Goal: Complete application form: Complete application form

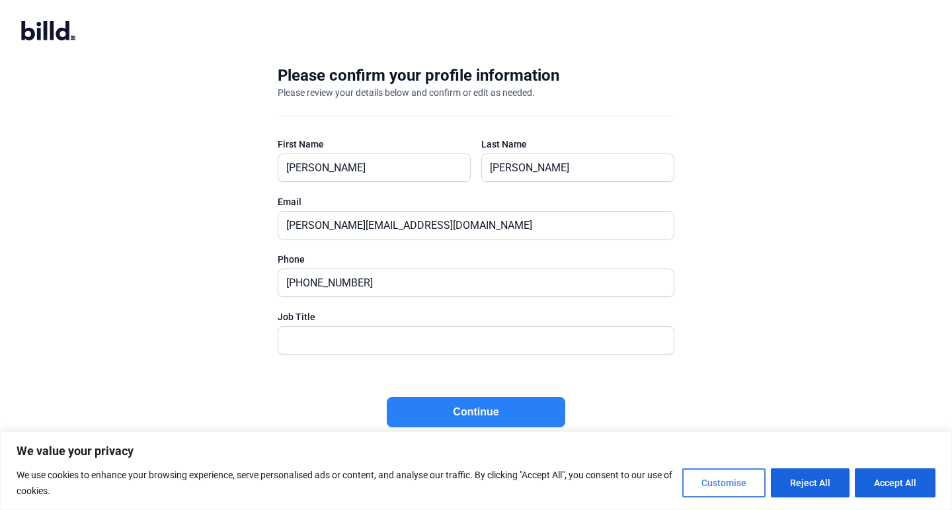
click at [710, 480] on button "Customise" at bounding box center [724, 482] width 83 height 29
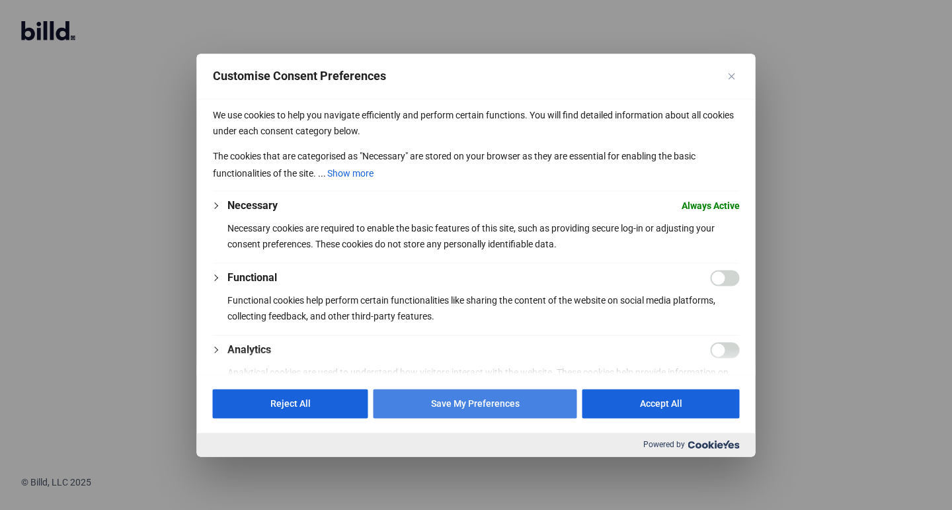
click at [527, 403] on button "Save My Preferences" at bounding box center [476, 403] width 204 height 29
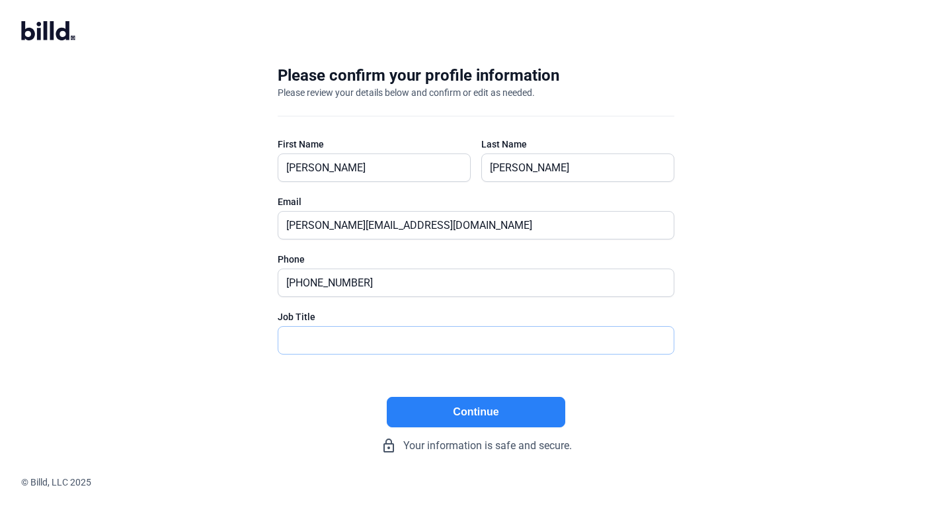
click at [563, 347] on input "text" at bounding box center [476, 340] width 396 height 27
type input "President"
click at [547, 400] on button "Continue" at bounding box center [476, 412] width 179 height 30
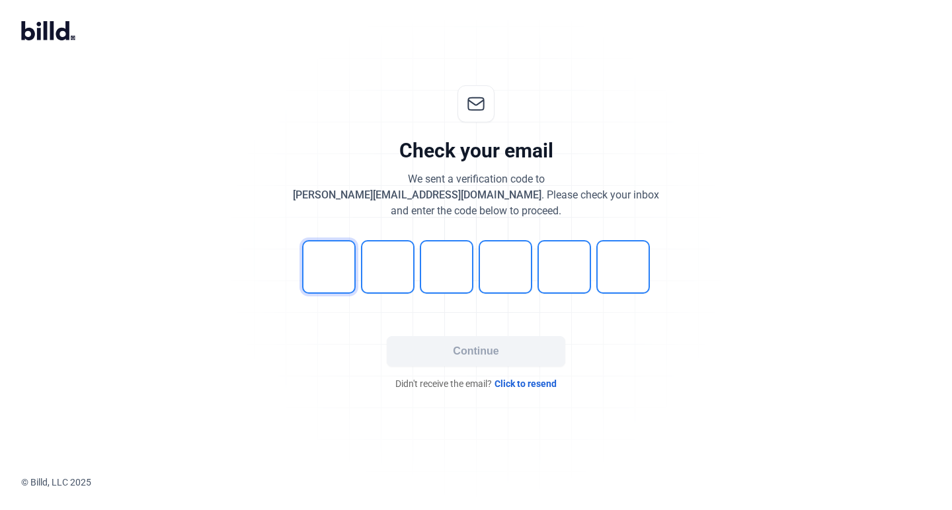
click at [341, 266] on input "tel" at bounding box center [329, 267] width 54 height 54
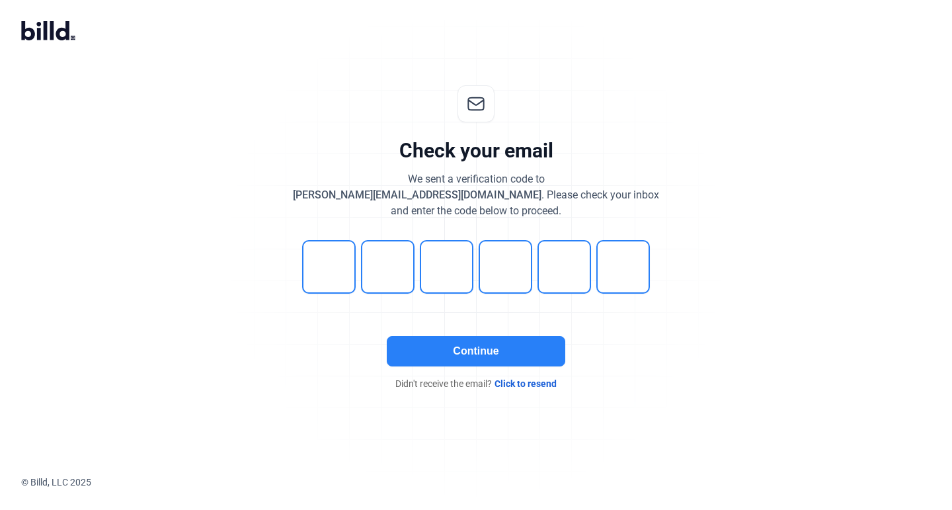
click at [433, 348] on button "Continue" at bounding box center [476, 351] width 179 height 30
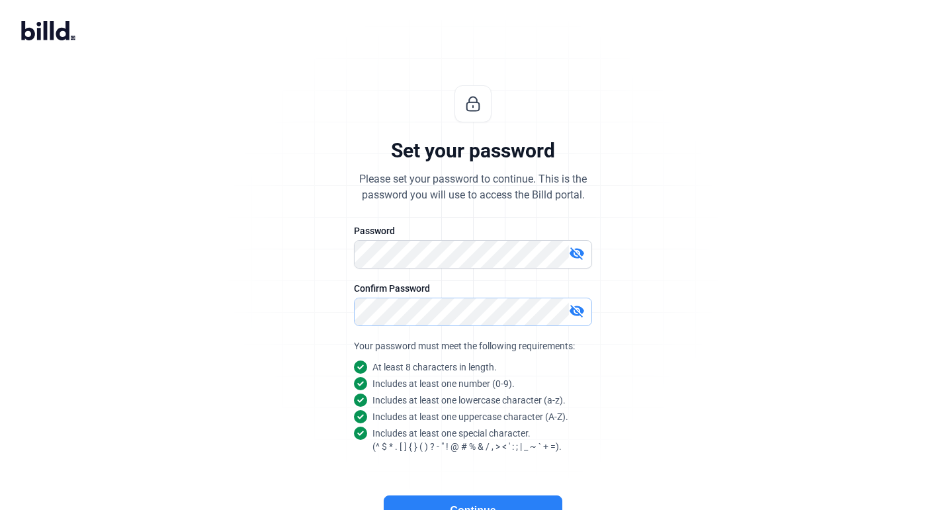
scroll to position [79, 0]
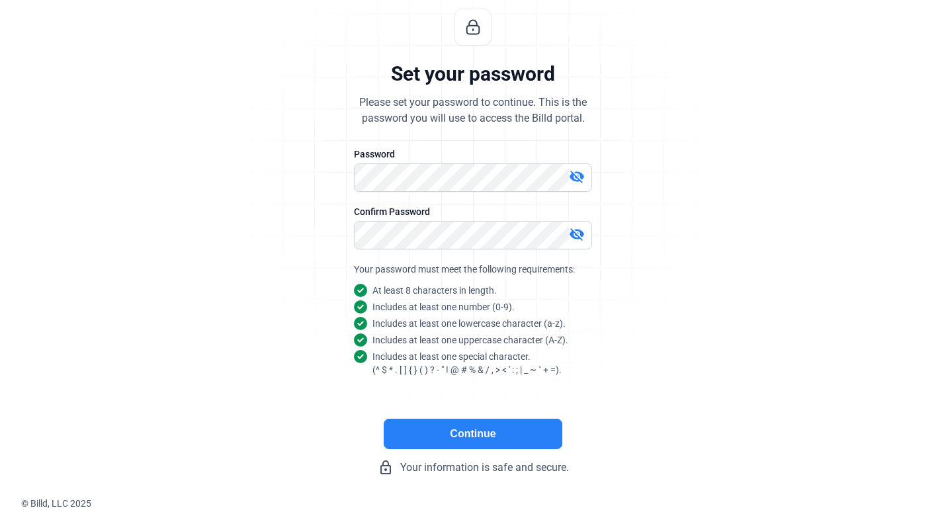
click at [507, 425] on button "Continue" at bounding box center [473, 434] width 179 height 30
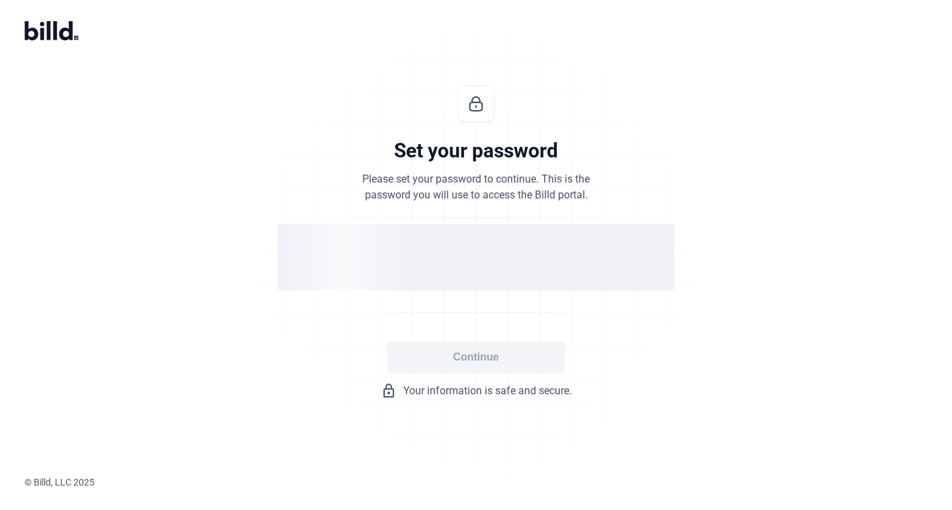
scroll to position [0, 0]
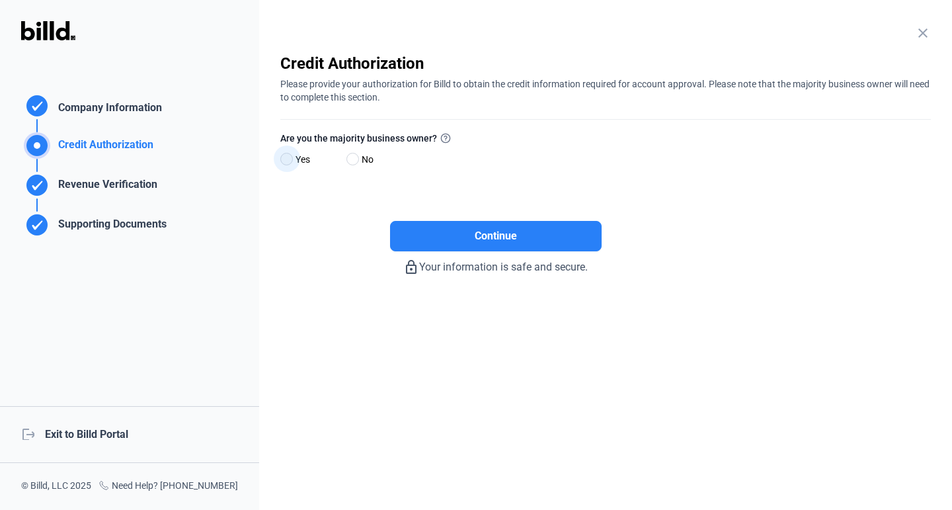
click at [290, 161] on span at bounding box center [286, 159] width 13 height 13
click at [290, 161] on input "Yes" at bounding box center [285, 160] width 10 height 10
radio input "true"
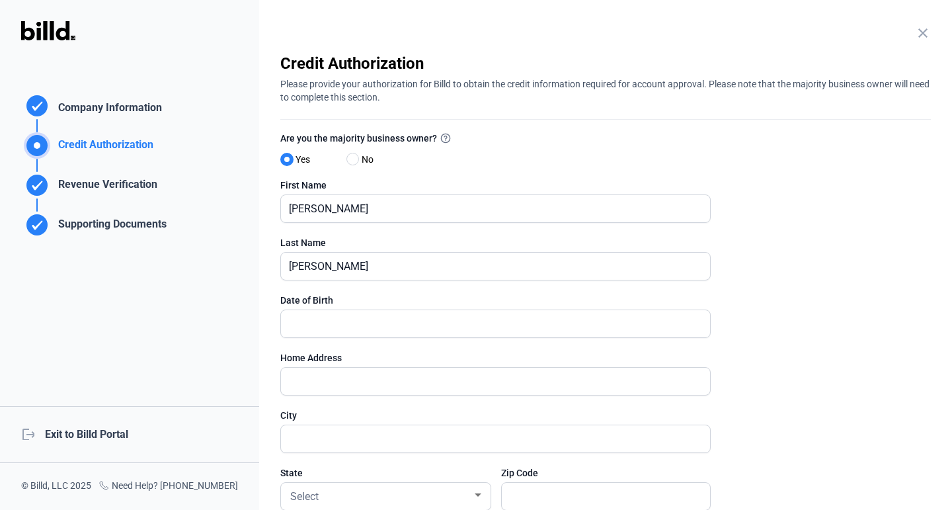
scroll to position [132, 0]
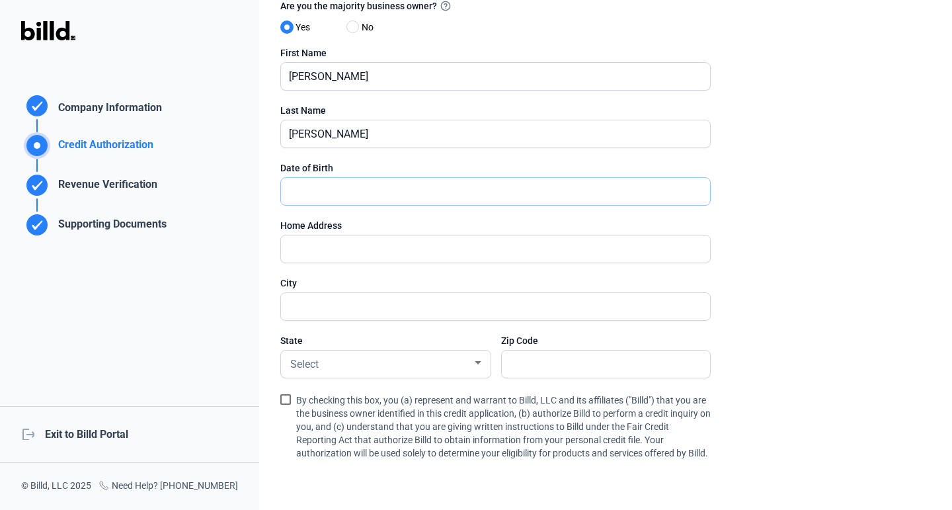
click at [384, 201] on input "text" at bounding box center [495, 191] width 429 height 27
type input "9_/__/____"
type input "[DATE]"
click at [380, 256] on input "text" at bounding box center [495, 248] width 429 height 27
type input "[STREET_ADDRESS]"
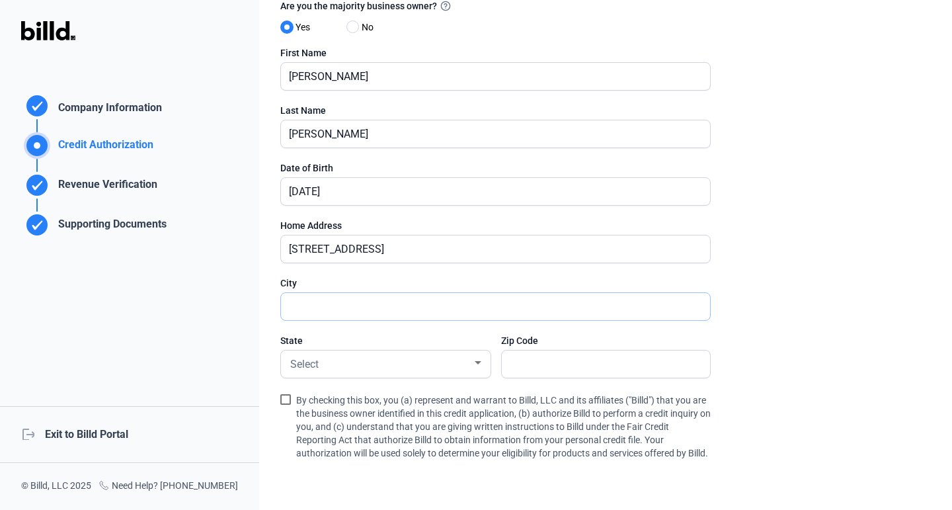
type input "[US_STATE]"
type input "10079"
click at [403, 366] on div "Select" at bounding box center [380, 363] width 185 height 19
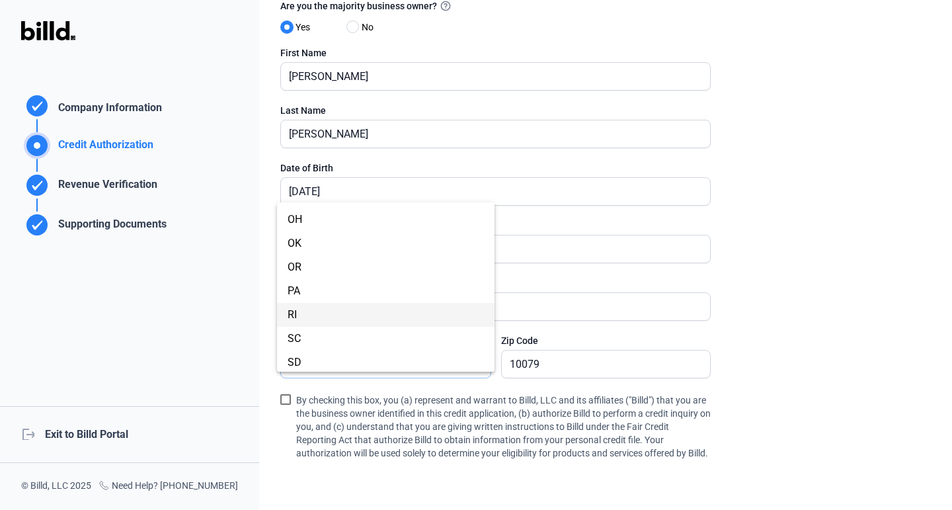
scroll to position [696, 0]
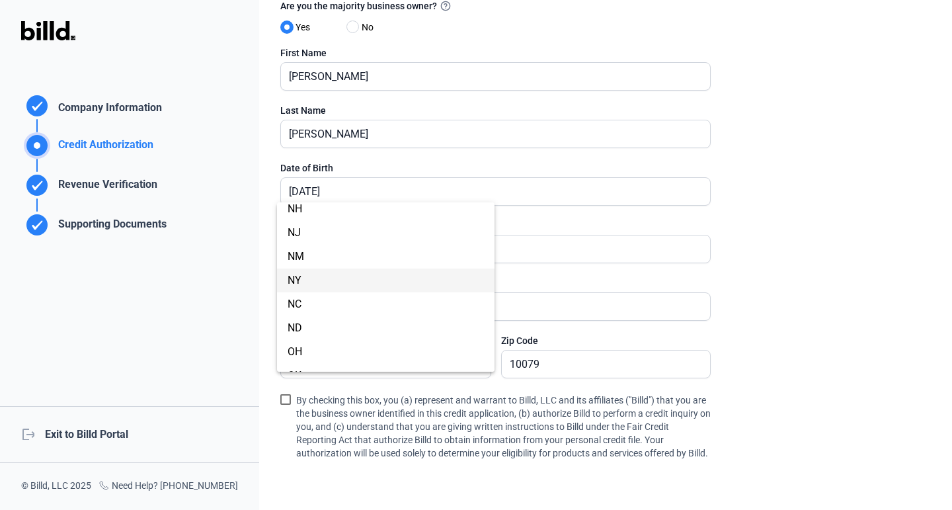
click at [366, 284] on span "NY" at bounding box center [386, 281] width 196 height 24
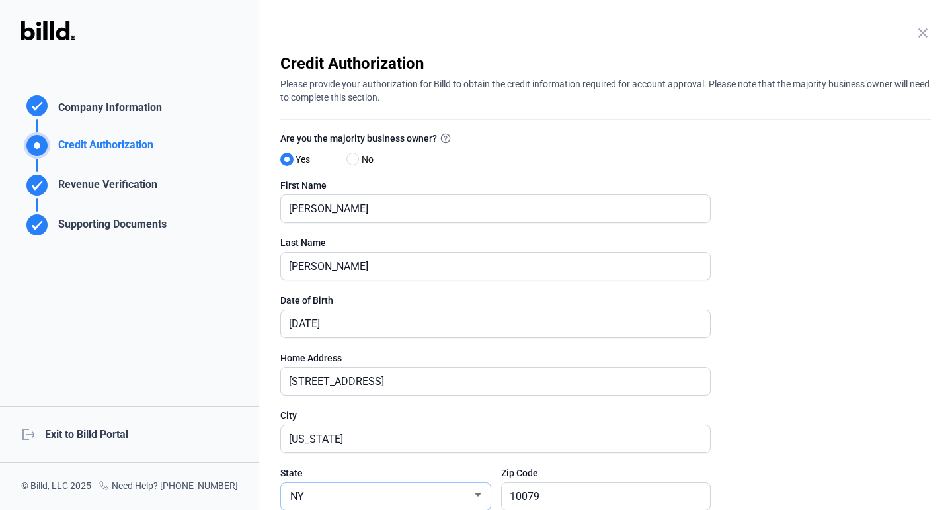
scroll to position [265, 0]
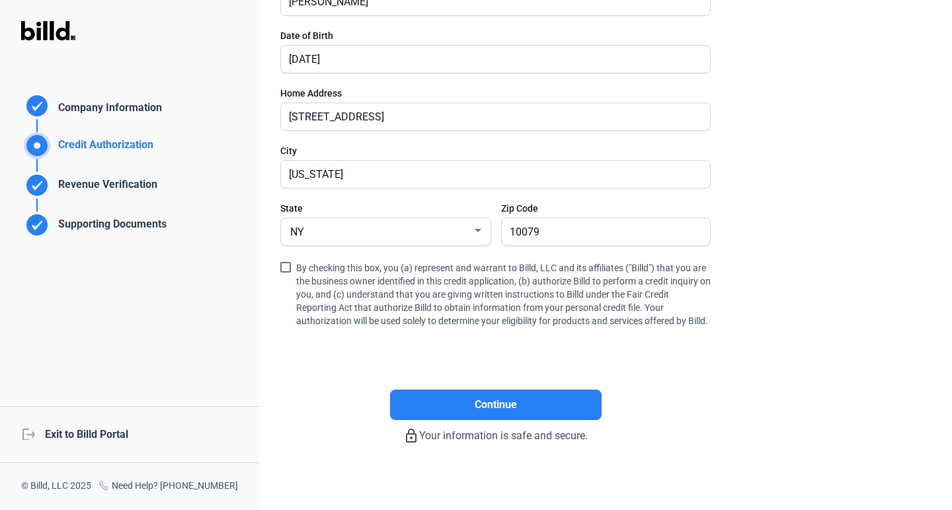
click at [288, 266] on span at bounding box center [285, 267] width 11 height 11
click at [0, 0] on input "By checking this box, you (a) represent and warrant to Billd, LLC and its affil…" at bounding box center [0, 0] width 0 height 0
click at [461, 420] on button "Continue" at bounding box center [496, 405] width 212 height 30
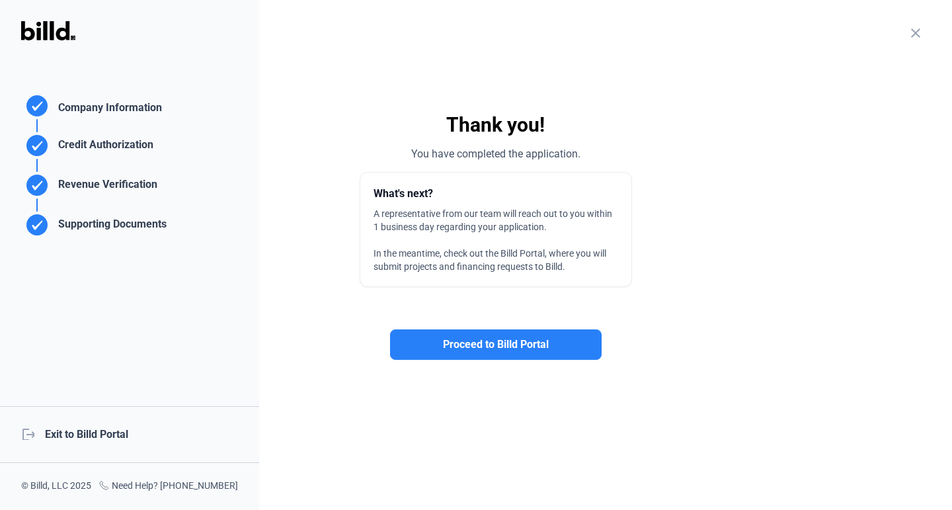
scroll to position [0, 0]
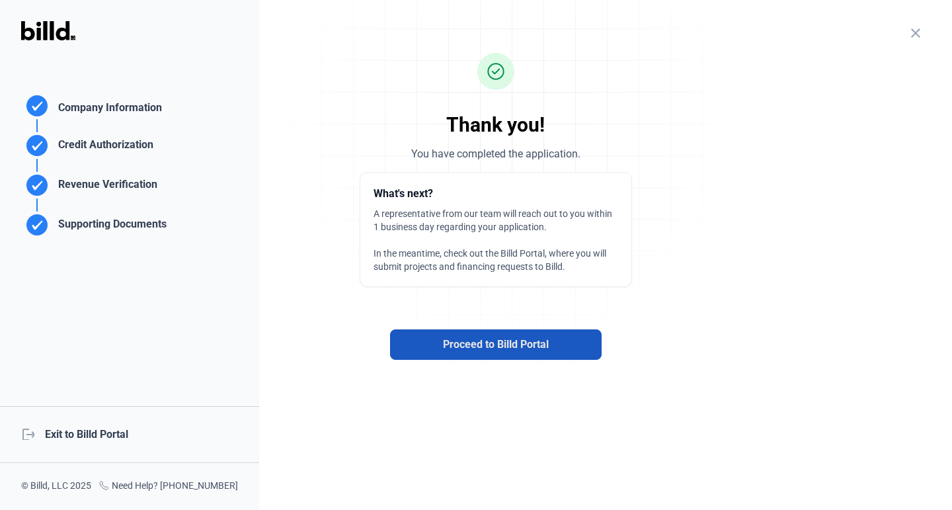
click at [447, 351] on span "Proceed to Billd Portal" at bounding box center [496, 345] width 106 height 16
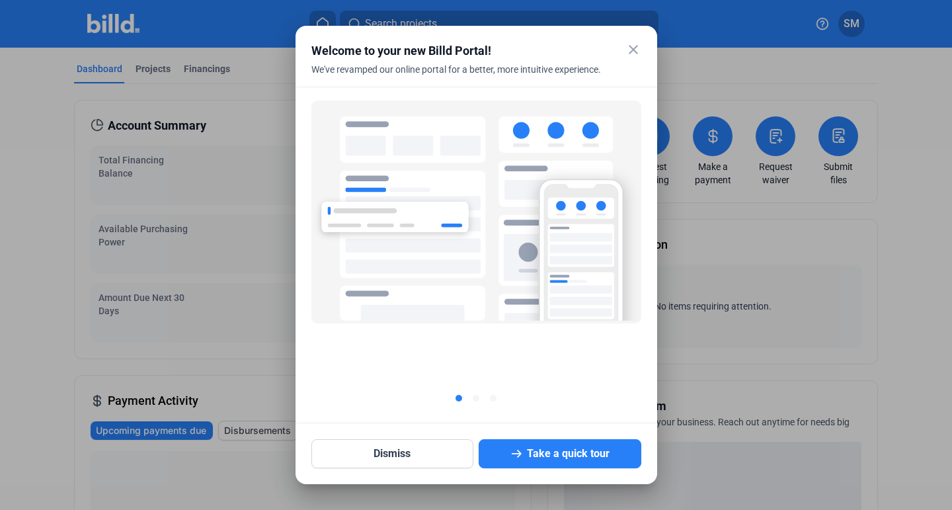
click at [634, 52] on mat-icon "close" at bounding box center [634, 50] width 16 height 16
